Goal: Use online tool/utility: Utilize a website feature to perform a specific function

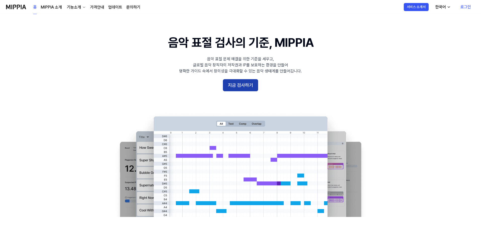
click at [240, 83] on button "지금 검사하기" at bounding box center [240, 85] width 35 height 12
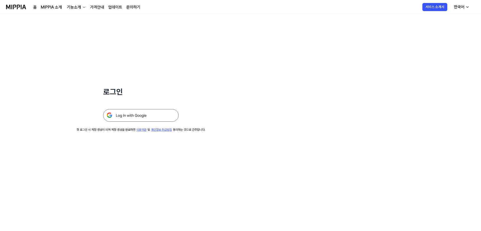
click at [161, 118] on img at bounding box center [140, 115] width 75 height 13
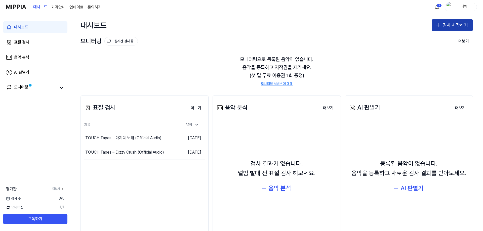
click at [451, 24] on button "검사 시작하기" at bounding box center [452, 25] width 41 height 12
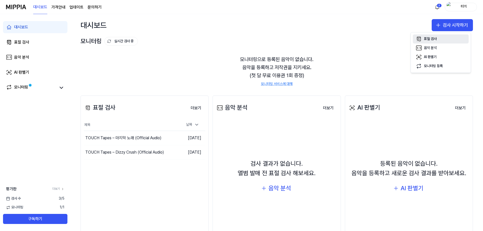
click at [436, 40] on div "표절 검사" at bounding box center [430, 38] width 13 height 5
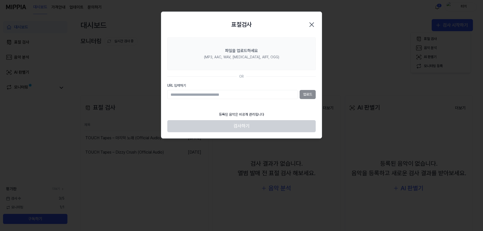
paste input "**********"
type input "**********"
click at [315, 93] on button "업로드" at bounding box center [308, 94] width 16 height 9
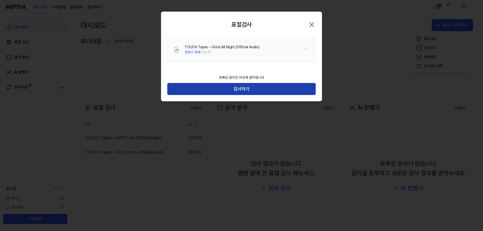
click at [263, 88] on button "검사하기" at bounding box center [241, 89] width 148 height 12
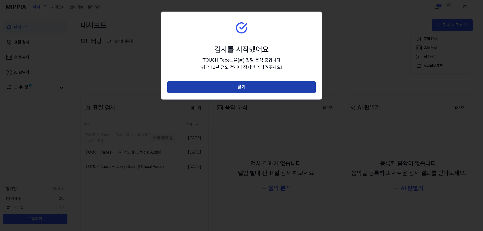
click at [254, 90] on button "닫기" at bounding box center [241, 87] width 148 height 12
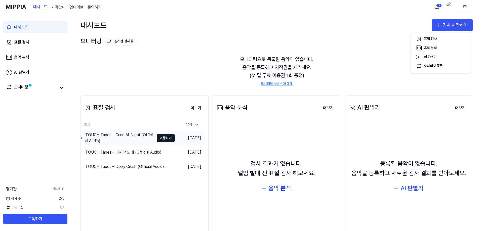
click at [120, 137] on div "TOUCH Tapes – Grind All Night (Official Audio)" at bounding box center [119, 138] width 69 height 12
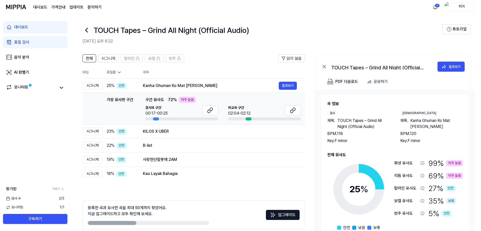
click at [185, 110] on div "검사곡 구간 00:17-00:25" at bounding box center [181, 110] width 73 height 11
click at [125, 105] on div "가장 유사한 구간" at bounding box center [120, 109] width 27 height 24
click at [215, 110] on button at bounding box center [210, 110] width 16 height 10
click at [293, 110] on icon at bounding box center [291, 111] width 3 height 3
